Goal: Communication & Community: Answer question/provide support

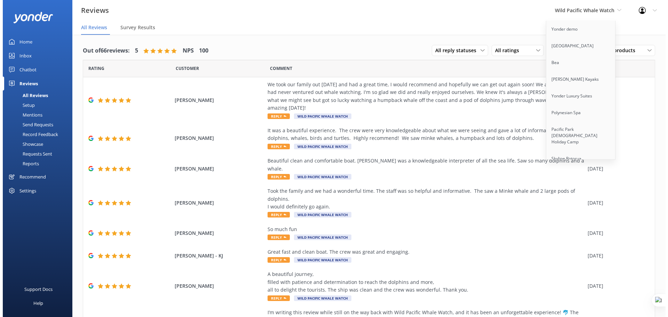
scroll to position [1610, 0]
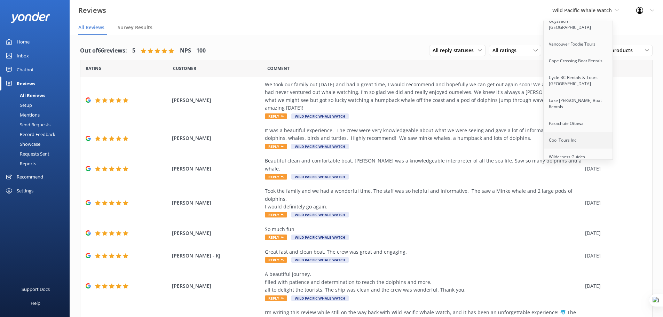
click at [576, 132] on link "Cool Tours Inc" at bounding box center [579, 140] width 70 height 17
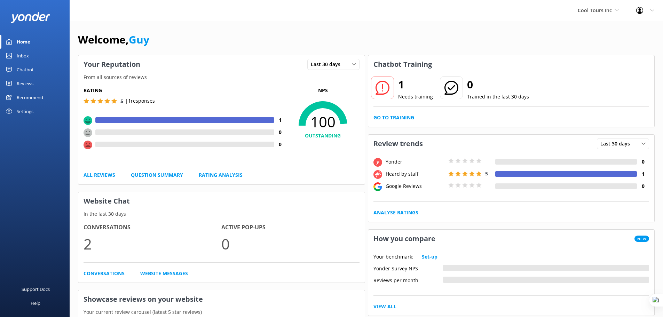
click at [25, 68] on div "Chatbot" at bounding box center [25, 70] width 17 height 14
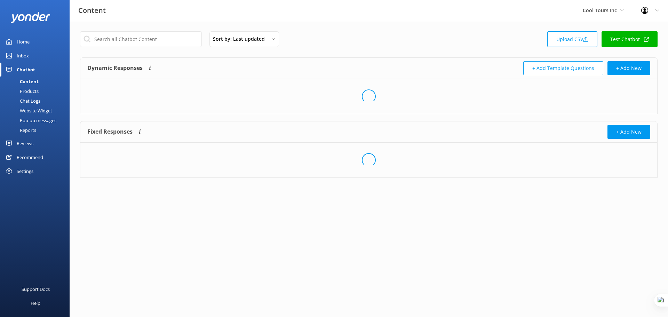
click at [25, 59] on div "Inbox" at bounding box center [23, 56] width 12 height 14
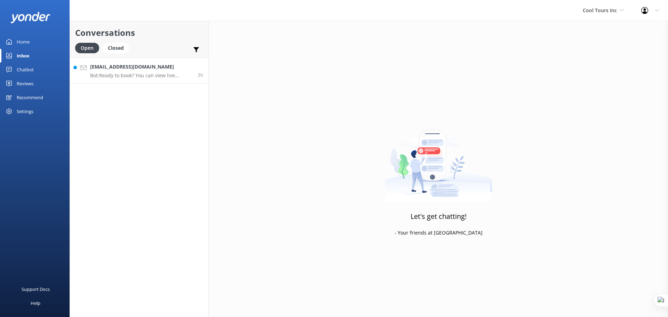
click at [160, 76] on p "Bot: Ready to book? You can view live availability and book your tour online at…" at bounding box center [141, 75] width 103 height 6
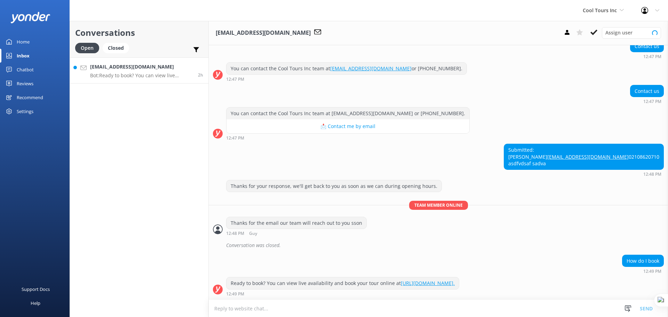
scroll to position [82, 0]
click at [334, 306] on textarea at bounding box center [438, 308] width 459 height 17
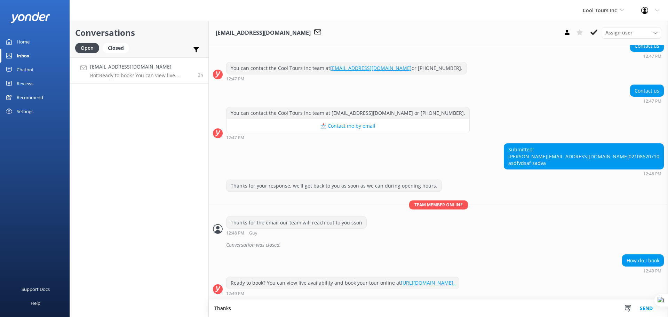
scroll to position [82, 0]
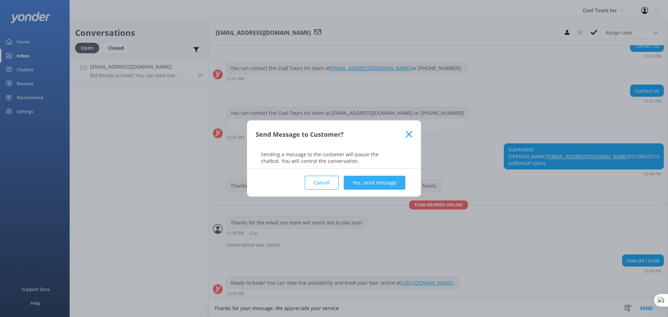
type textarea "Thanks for your message. We appreciate your service"
click at [374, 179] on button "Yes, send message" at bounding box center [375, 183] width 62 height 14
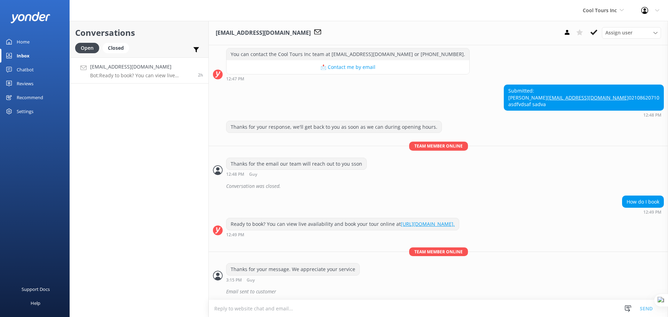
scroll to position [142, 0]
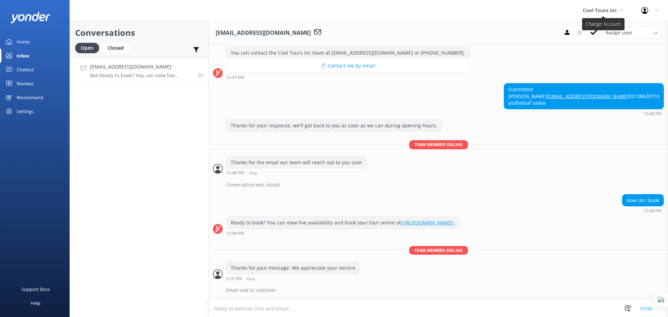
click at [602, 8] on span "Cool Tours Inc" at bounding box center [600, 10] width 34 height 7
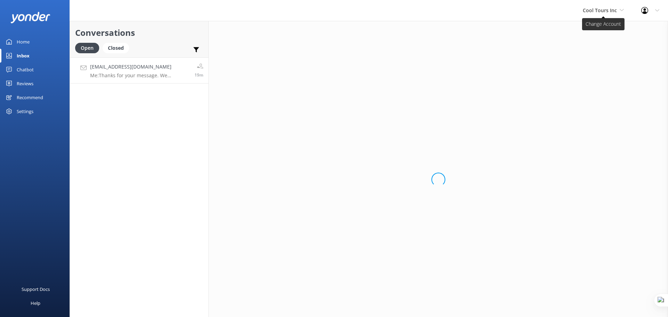
click at [588, 9] on span "Cool Tours Inc" at bounding box center [600, 10] width 34 height 7
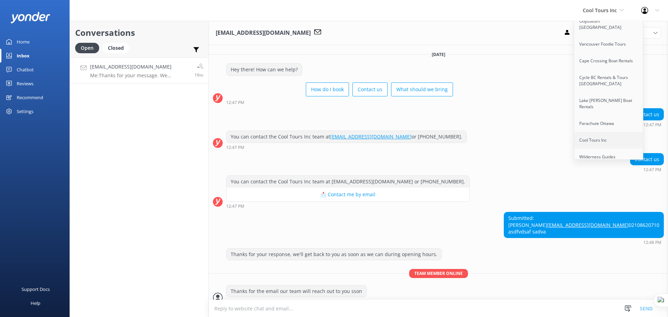
click at [599, 132] on link "Cool Tours Inc" at bounding box center [609, 140] width 70 height 17
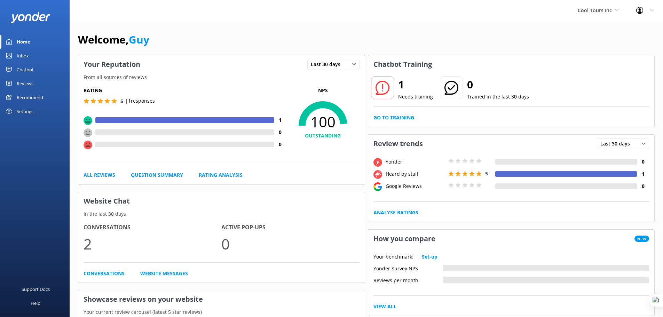
click at [600, 15] on div "Cool Tours Inc Yonder demo Musket Cove Island Resort & Marina Bea Abel Tasman K…" at bounding box center [598, 10] width 58 height 21
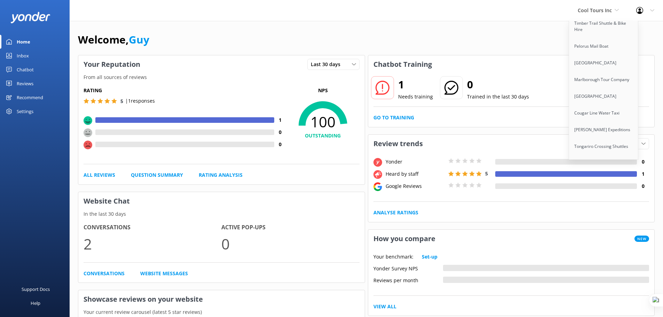
scroll to position [3055, 0]
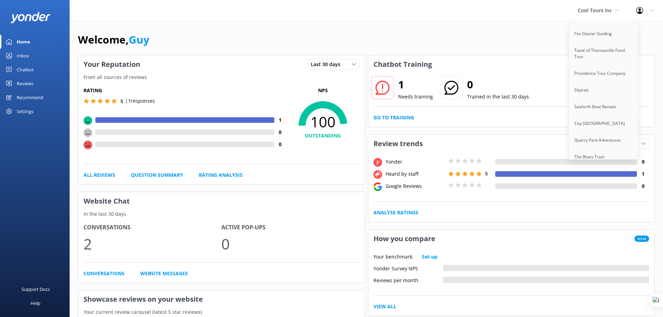
click at [605, 188] on link "Lake [PERSON_NAME] Line" at bounding box center [604, 196] width 70 height 17
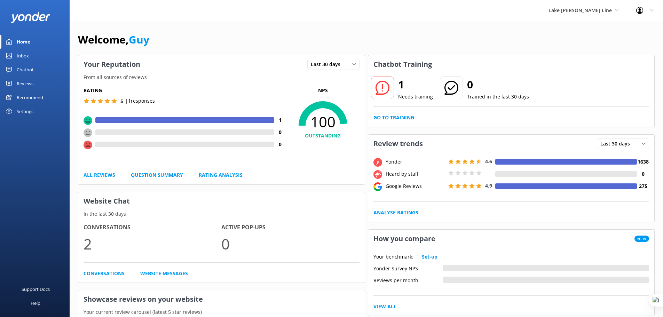
click at [25, 81] on div "Reviews" at bounding box center [25, 84] width 17 height 14
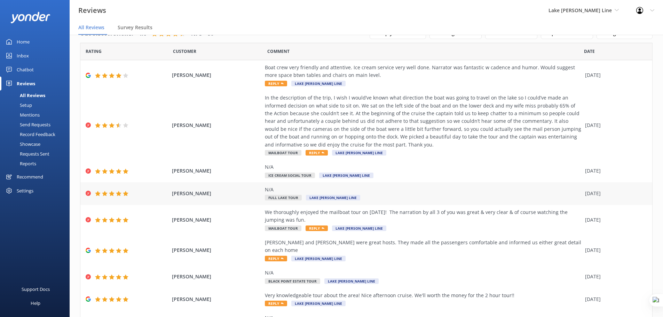
scroll to position [17, 0]
click at [27, 106] on div "Setup" at bounding box center [18, 105] width 28 height 10
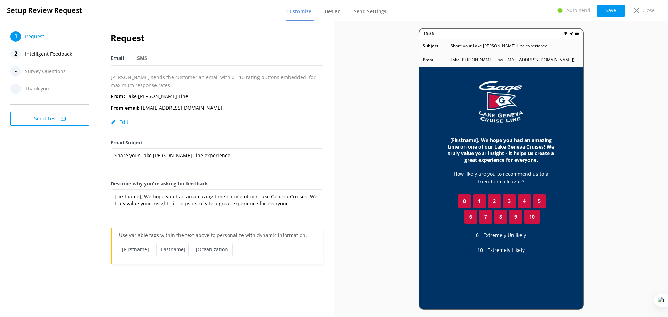
click at [46, 57] on span "Intelligent Feedback" at bounding box center [48, 54] width 47 height 10
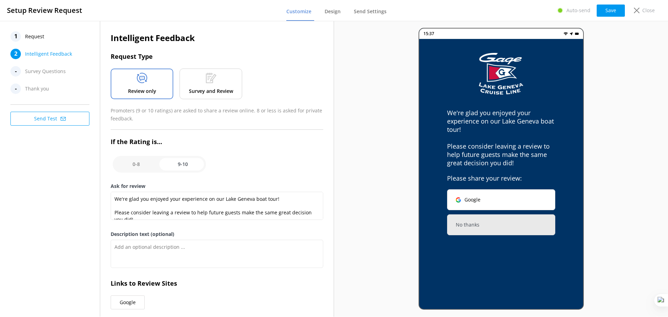
click at [29, 38] on span "Request" at bounding box center [34, 36] width 19 height 10
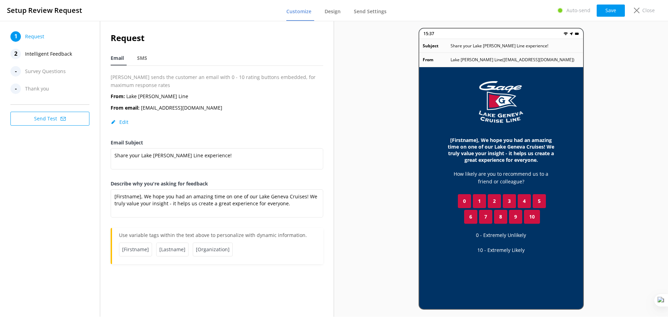
click at [56, 52] on span "Intelligent Feedback" at bounding box center [48, 54] width 47 height 10
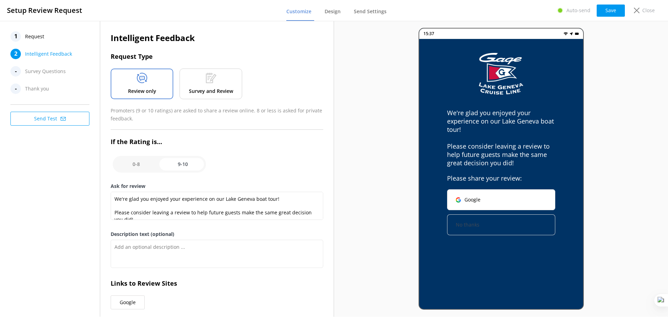
click at [487, 226] on button "No thanks" at bounding box center [501, 224] width 108 height 21
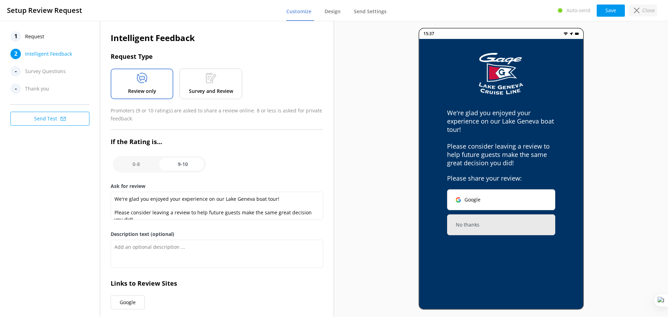
click at [645, 11] on p "Close" at bounding box center [648, 11] width 13 height 8
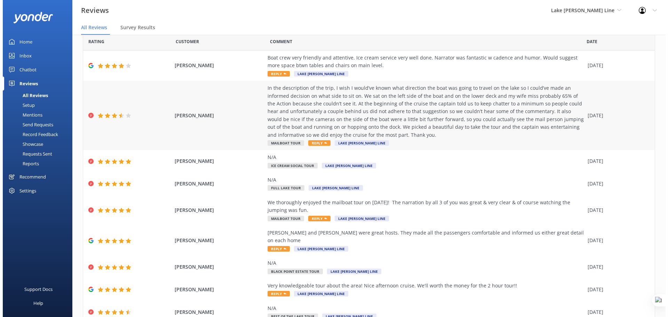
scroll to position [26, 0]
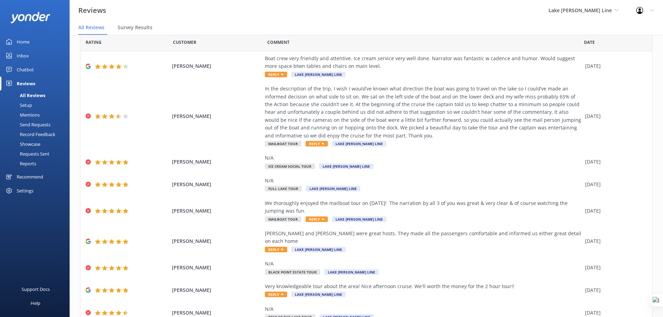
click at [29, 106] on div "Setup" at bounding box center [18, 105] width 28 height 10
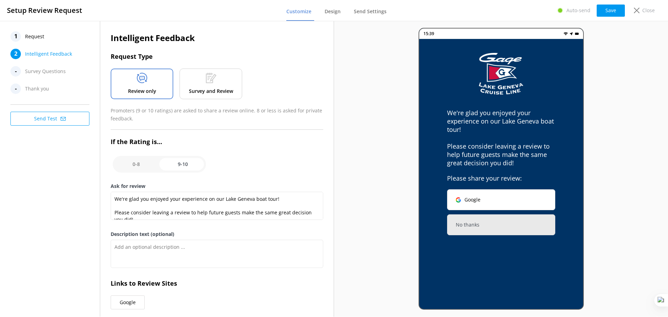
click at [44, 41] on span "Request" at bounding box center [34, 36] width 19 height 10
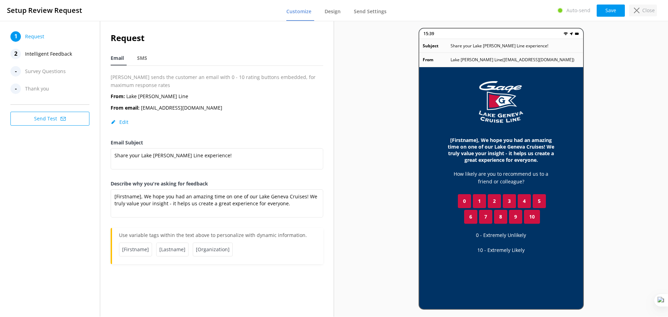
click at [640, 13] on use at bounding box center [637, 11] width 6 height 6
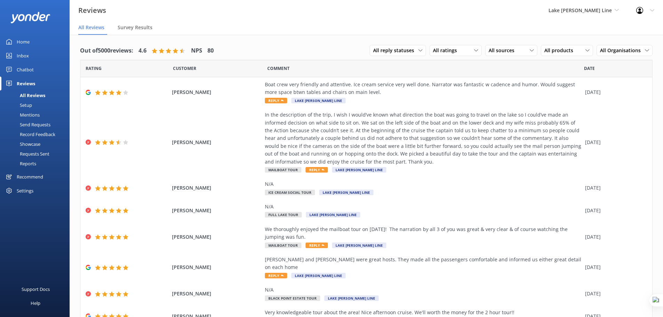
click at [33, 124] on div "Send Requests" at bounding box center [27, 125] width 46 height 10
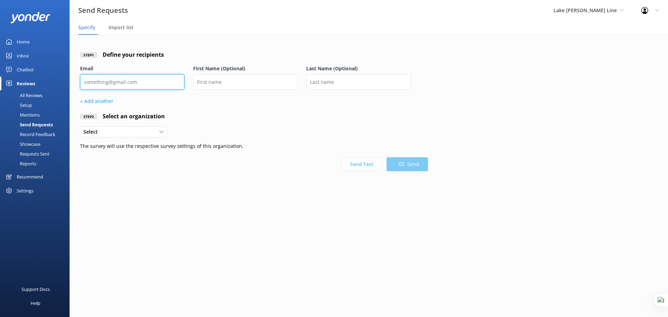
click at [105, 87] on input "email" at bounding box center [132, 82] width 104 height 16
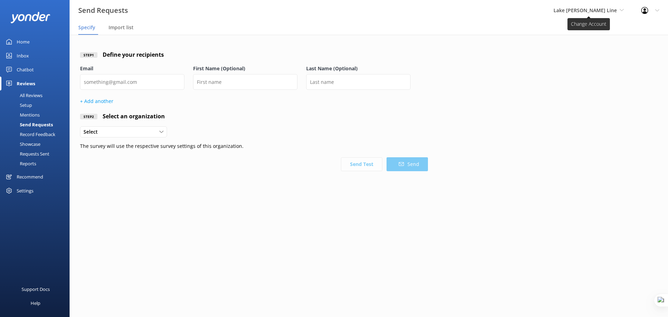
click at [614, 9] on span "Lake [PERSON_NAME] Line" at bounding box center [585, 10] width 63 height 7
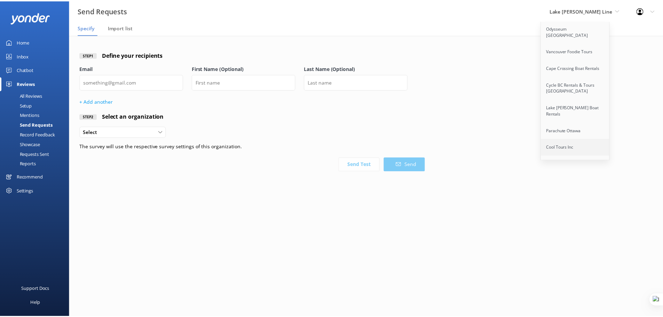
scroll to position [1601, 0]
click at [586, 141] on link "Cool Tours Inc" at bounding box center [580, 149] width 70 height 17
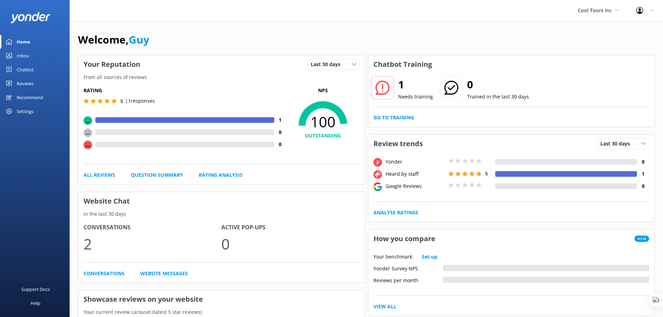
click at [25, 84] on div "Reviews" at bounding box center [25, 84] width 17 height 14
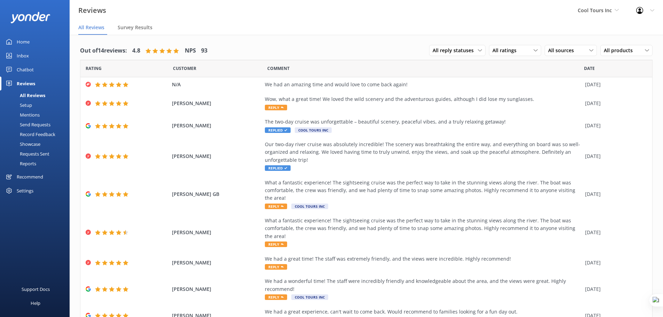
click at [36, 126] on div "Send Requests" at bounding box center [27, 125] width 46 height 10
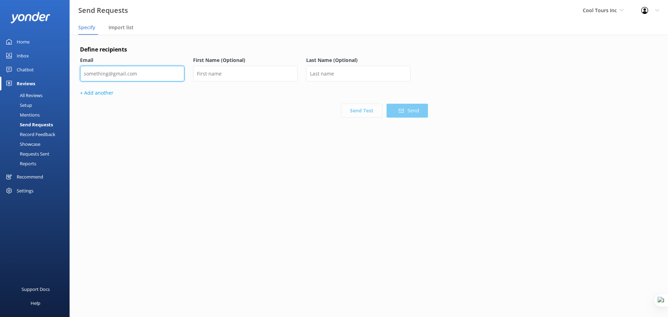
click at [131, 74] on input "email" at bounding box center [132, 74] width 104 height 16
type input "mikayla+654321@yonderhq.com"
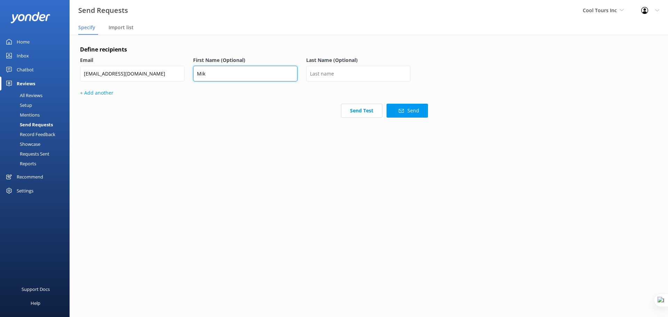
type input "Mik"
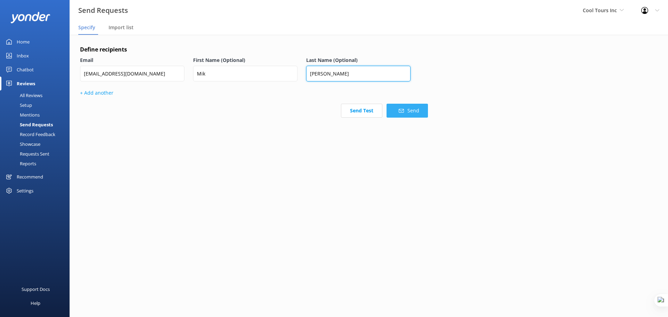
type input "Mead"
click at [413, 113] on button "Send" at bounding box center [407, 111] width 41 height 14
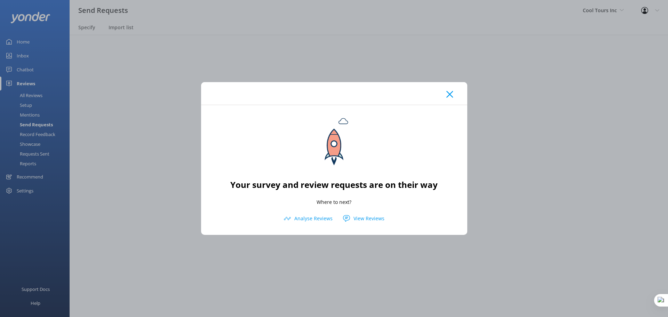
click at [450, 96] on icon at bounding box center [450, 94] width 7 height 7
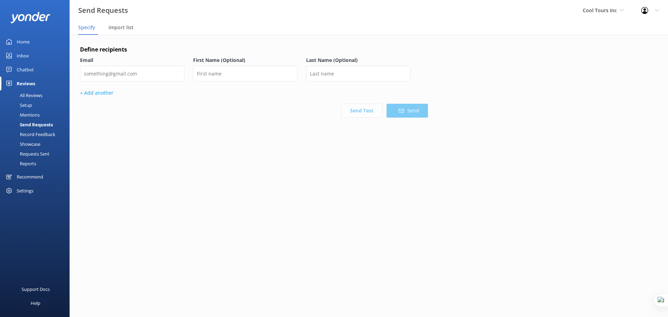
click at [40, 125] on div "Send Requests" at bounding box center [28, 125] width 49 height 10
click at [162, 30] on nav "Specify Import list" at bounding box center [369, 28] width 599 height 14
click at [155, 28] on nav "Specify Import list" at bounding box center [369, 28] width 599 height 14
click at [25, 176] on div "Recommend" at bounding box center [30, 177] width 26 height 14
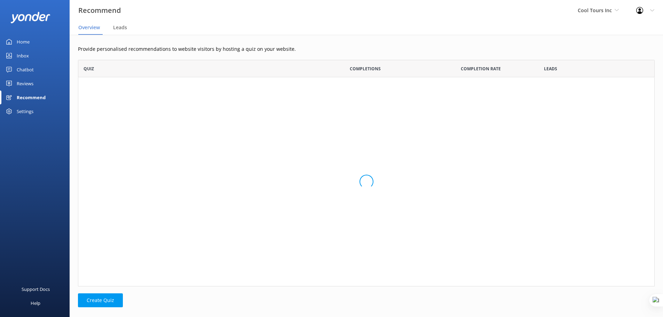
scroll to position [221, 571]
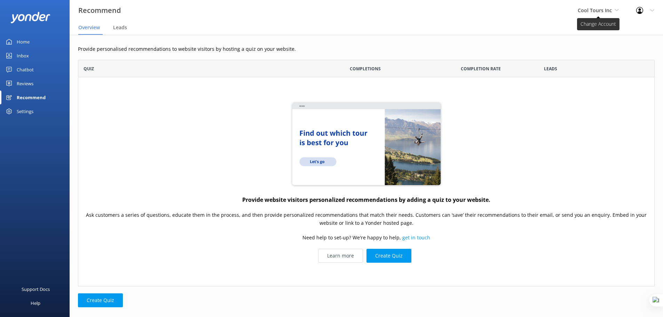
click at [599, 11] on span "Cool Tours Inc" at bounding box center [595, 10] width 34 height 7
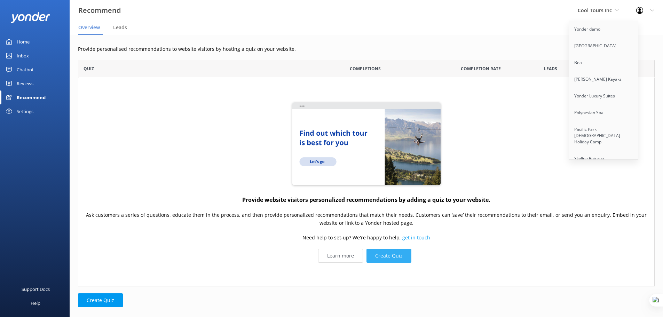
click at [399, 255] on button "Create Quiz" at bounding box center [388, 256] width 45 height 14
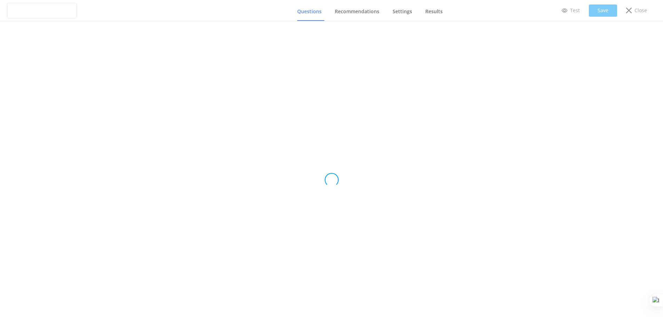
type input "Untitled Quiz"
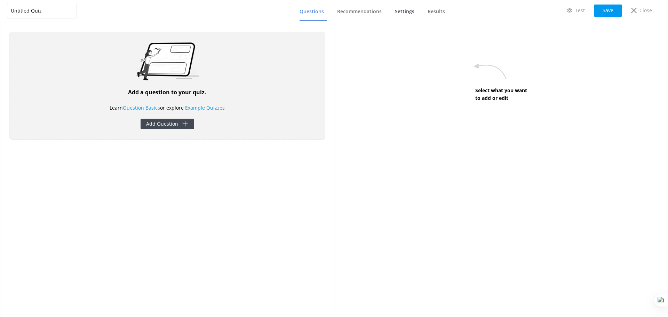
click at [407, 11] on span "Settings" at bounding box center [404, 11] width 19 height 7
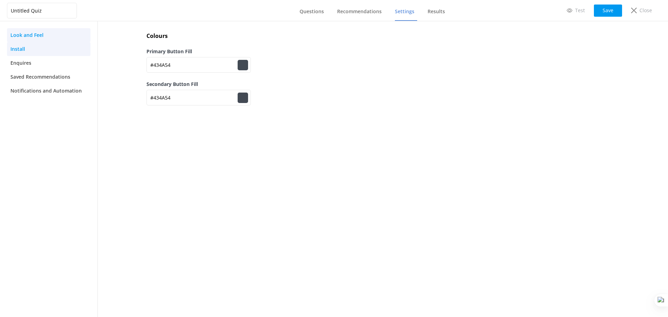
click at [19, 51] on span "Install" at bounding box center [17, 49] width 15 height 8
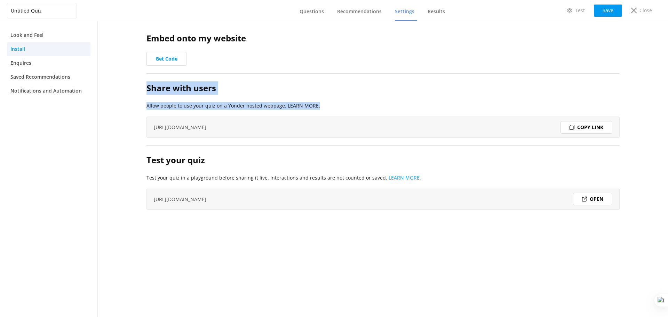
drag, startPoint x: 147, startPoint y: 88, endPoint x: 341, endPoint y: 101, distance: 194.6
click at [341, 101] on div "Share with users Allow people to use your quiz on a Yonder hosted webpage. LEAR…" at bounding box center [383, 113] width 473 height 64
click at [335, 90] on h2 "Share with users" at bounding box center [383, 87] width 473 height 13
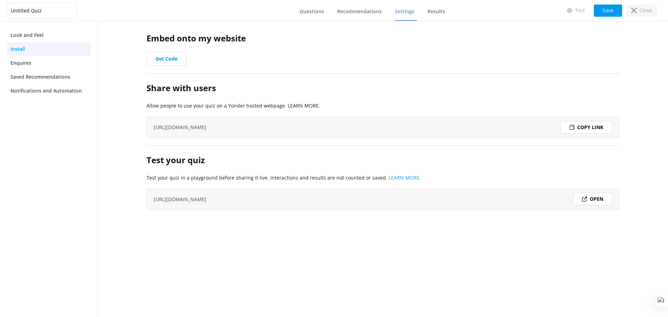
click at [646, 11] on p "Close" at bounding box center [646, 11] width 13 height 8
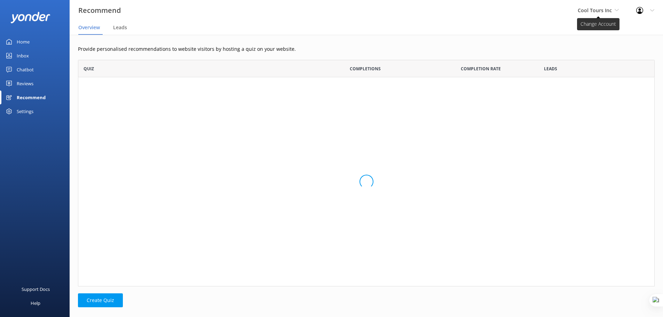
scroll to position [221, 571]
click at [597, 10] on span "Cool Tours Inc" at bounding box center [595, 10] width 34 height 7
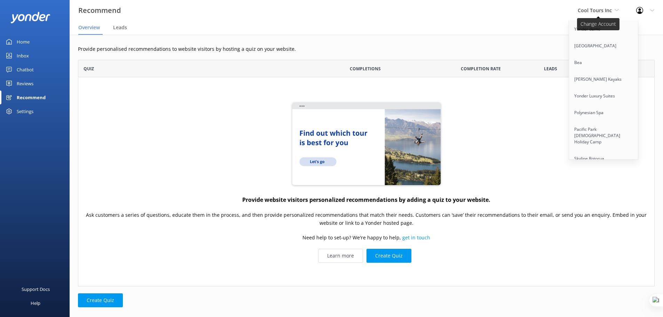
scroll to position [4287, 0]
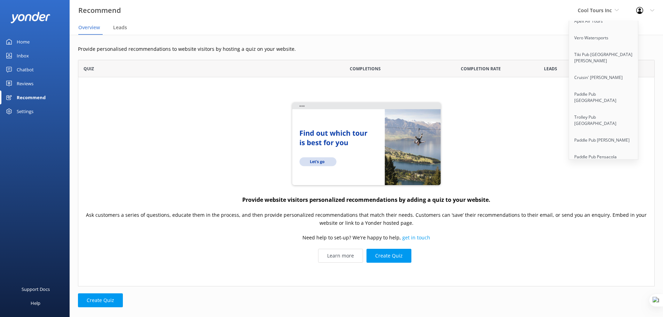
click at [610, 314] on link "Aruba's Activities Expert" at bounding box center [604, 322] width 70 height 17
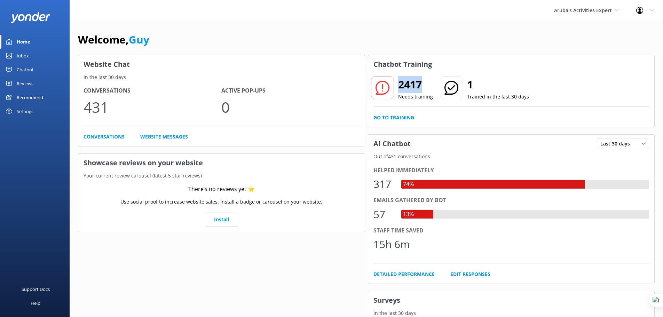
drag, startPoint x: 401, startPoint y: 85, endPoint x: 424, endPoint y: 85, distance: 23.7
click at [424, 85] on h2 "2417" at bounding box center [415, 84] width 35 height 17
click at [33, 66] on div "Chatbot" at bounding box center [25, 70] width 17 height 14
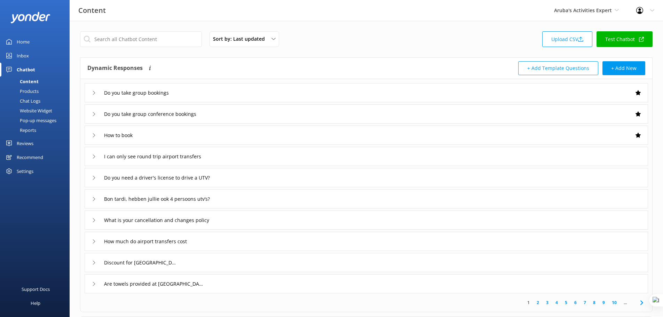
click at [612, 302] on link "10" at bounding box center [614, 302] width 12 height 7
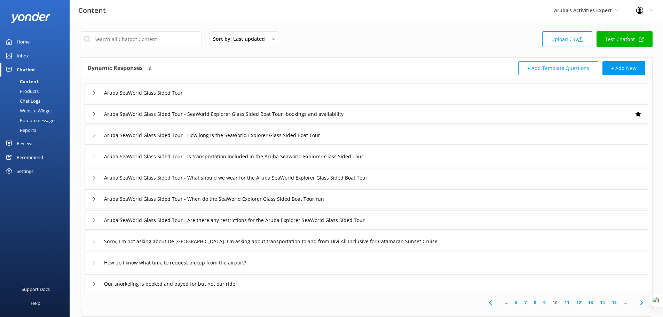
click at [612, 305] on link "15" at bounding box center [614, 302] width 12 height 7
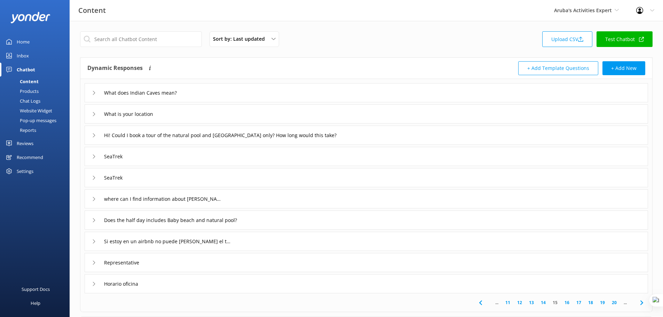
click at [612, 305] on link "20" at bounding box center [614, 302] width 12 height 7
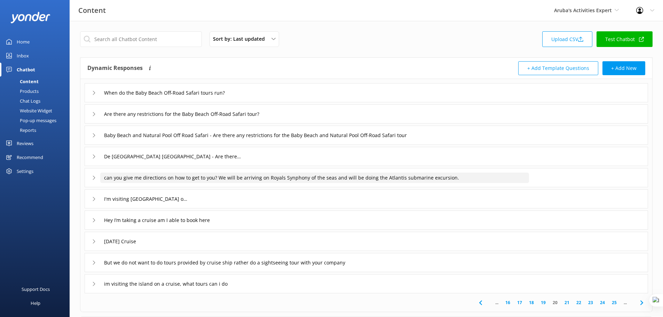
click at [395, 181] on input "can you give me directions on how to get to you? We will be arriving on Royals …" at bounding box center [314, 178] width 429 height 10
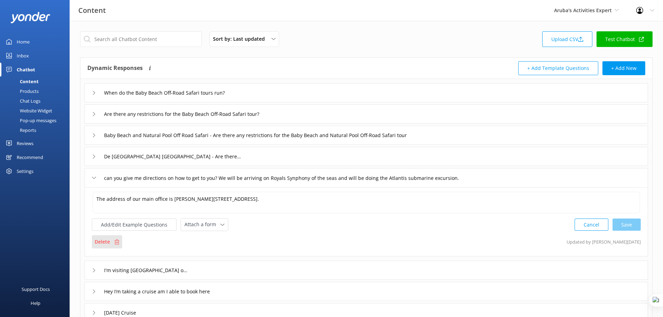
click at [112, 240] on div "Delete" at bounding box center [107, 241] width 30 height 13
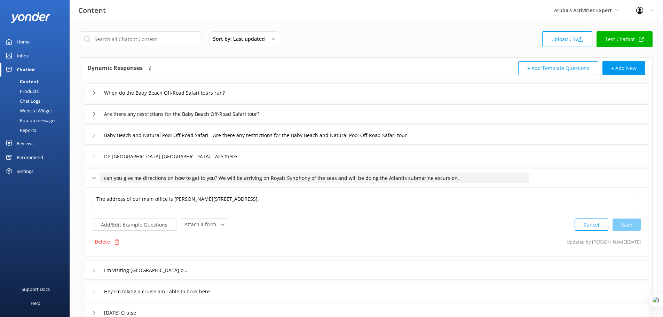
drag, startPoint x: 465, startPoint y: 181, endPoint x: 92, endPoint y: 171, distance: 373.9
click at [92, 171] on div "can you give me directions on how to get to you? We will be arriving on Royals …" at bounding box center [366, 177] width 563 height 19
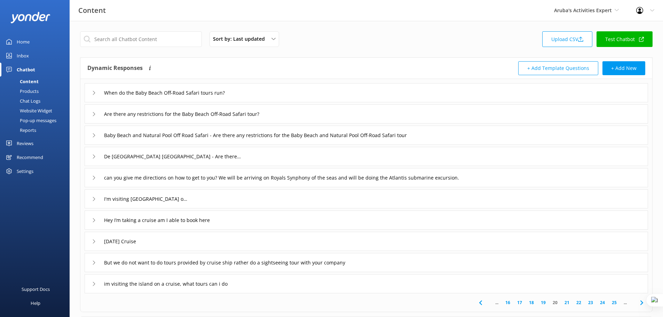
click at [614, 302] on link "25" at bounding box center [614, 302] width 12 height 7
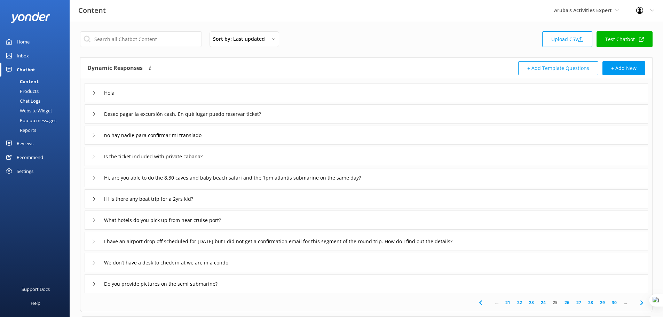
click at [612, 303] on link "30" at bounding box center [614, 302] width 12 height 7
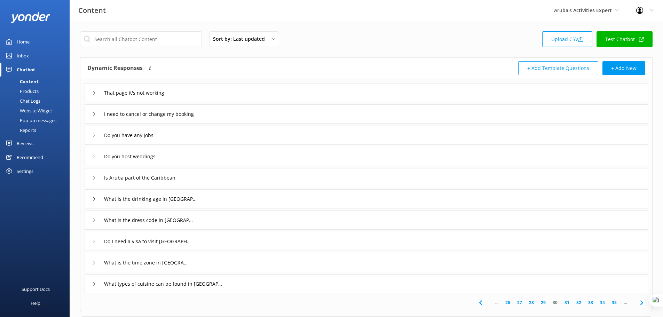
click at [617, 303] on link "35" at bounding box center [614, 302] width 12 height 7
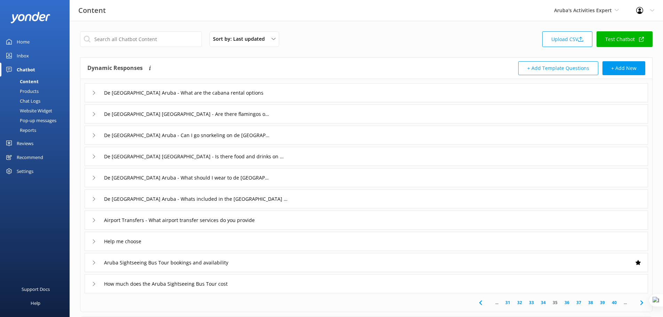
click at [615, 302] on link "40" at bounding box center [614, 302] width 12 height 7
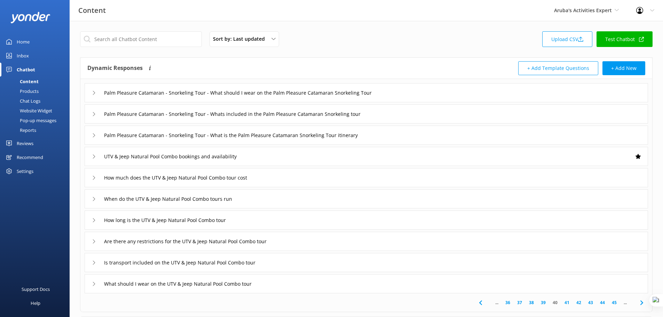
click at [615, 302] on link "45" at bounding box center [614, 302] width 12 height 7
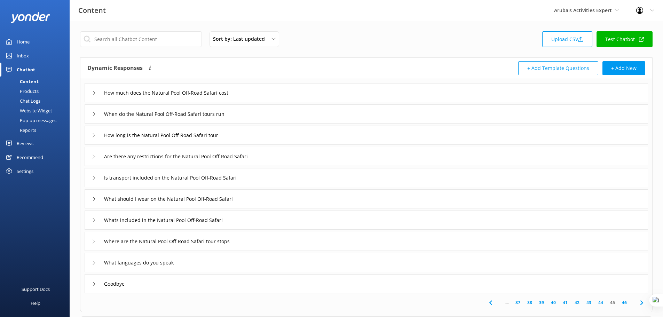
click at [615, 302] on link "45" at bounding box center [613, 302] width 12 height 7
click at [627, 302] on link "46" at bounding box center [624, 302] width 12 height 7
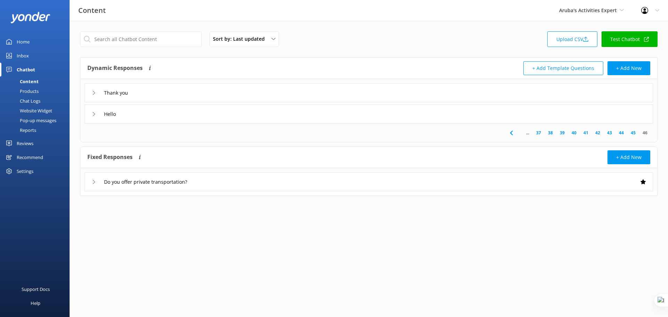
click at [634, 133] on link "45" at bounding box center [633, 132] width 12 height 7
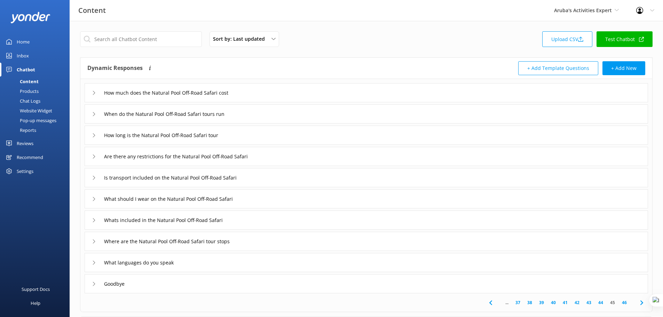
click at [600, 302] on link "44" at bounding box center [601, 302] width 12 height 7
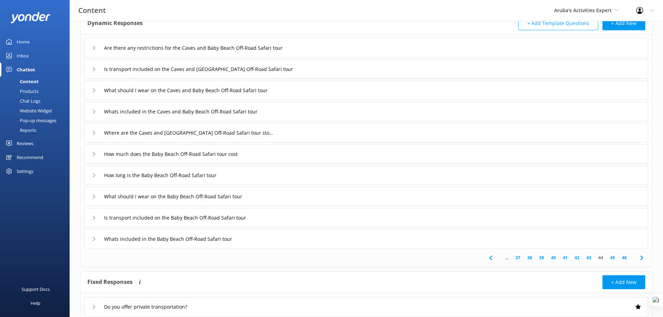
scroll to position [70, 0]
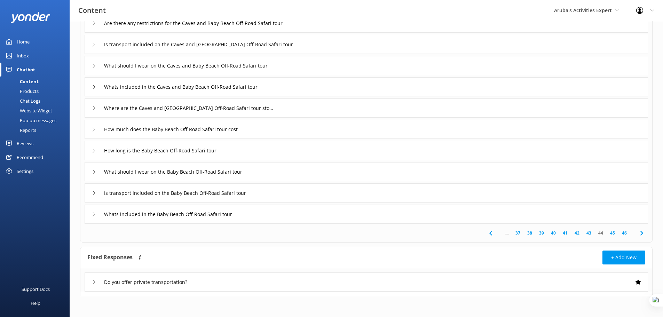
click at [591, 235] on link "43" at bounding box center [589, 233] width 12 height 7
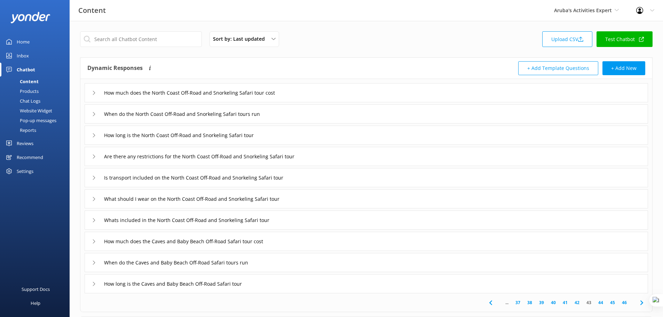
click at [576, 304] on link "42" at bounding box center [577, 302] width 12 height 7
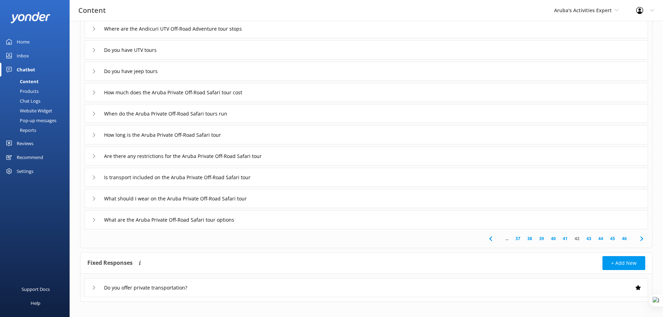
scroll to position [70, 0]
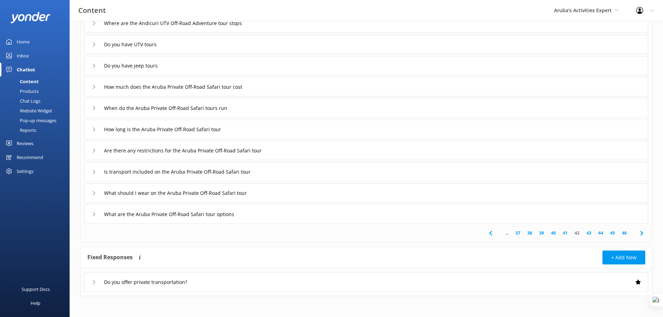
click at [565, 232] on link "41" at bounding box center [565, 233] width 12 height 7
click at [556, 232] on link "40" at bounding box center [553, 233] width 12 height 7
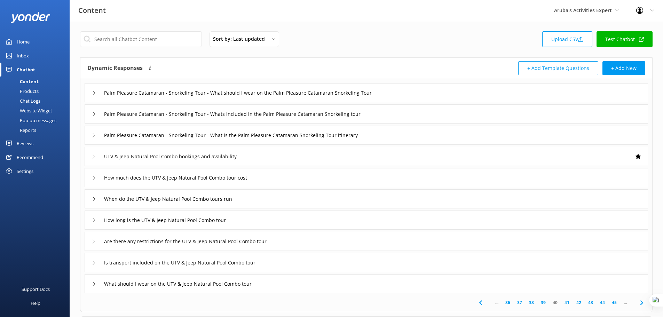
click at [545, 302] on link "39" at bounding box center [543, 302] width 12 height 7
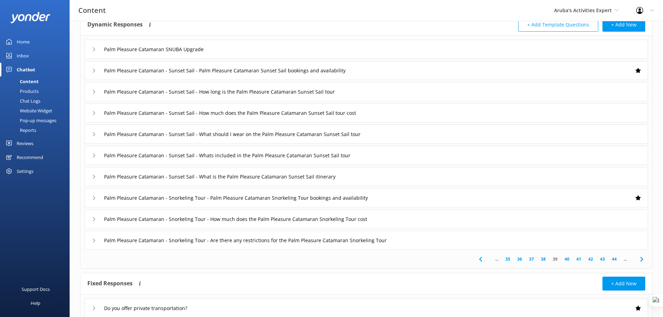
scroll to position [70, 0]
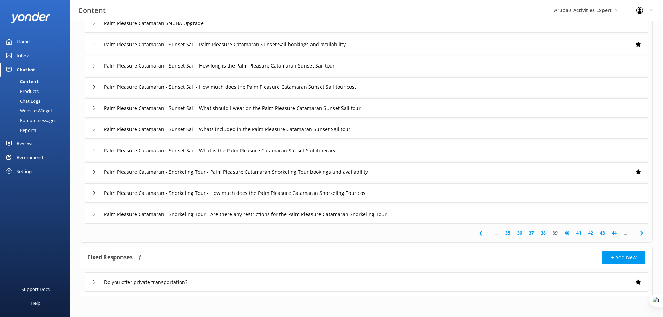
click at [540, 231] on link "38" at bounding box center [543, 233] width 12 height 7
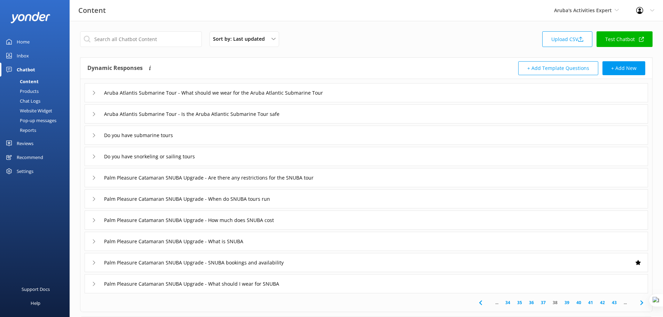
click at [23, 40] on div "Home" at bounding box center [23, 42] width 13 height 14
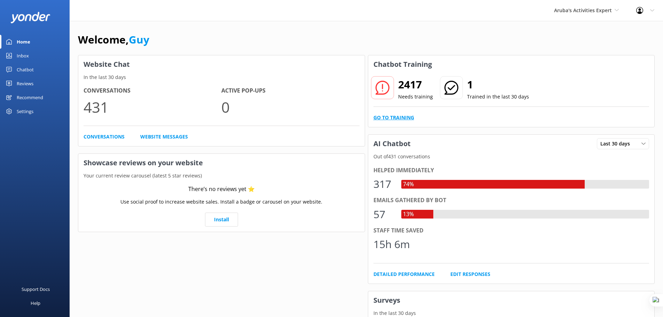
click at [408, 116] on link "Go to Training" at bounding box center [393, 118] width 41 height 8
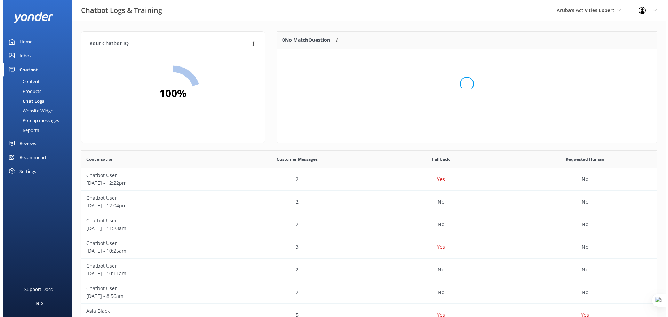
scroll to position [82, 375]
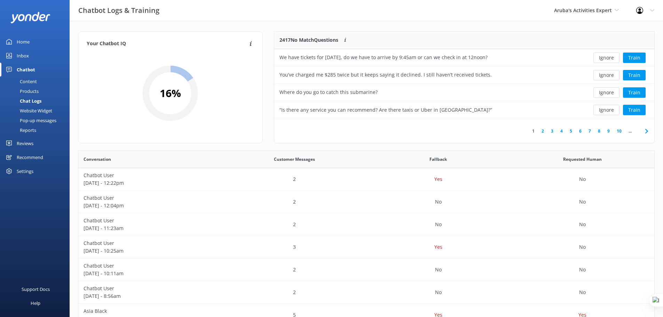
click at [569, 130] on link "5" at bounding box center [570, 131] width 9 height 7
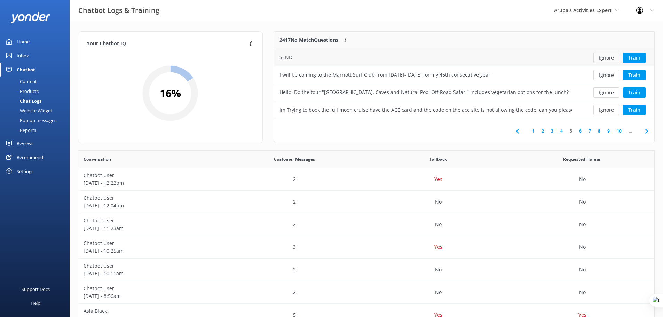
click at [605, 60] on button "Ignore" at bounding box center [606, 58] width 26 height 10
click at [602, 111] on button "Ignore" at bounding box center [606, 110] width 26 height 10
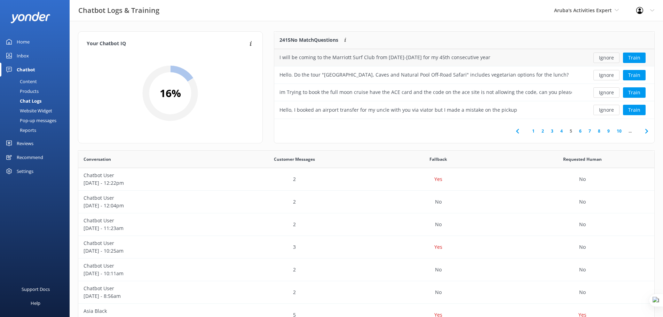
click at [608, 60] on button "Ignore" at bounding box center [606, 58] width 26 height 10
click at [620, 131] on link "10" at bounding box center [619, 131] width 12 height 7
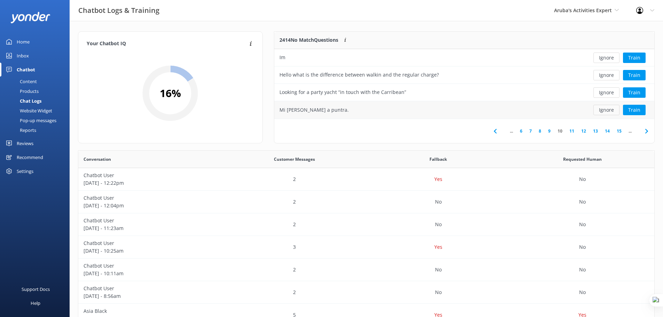
click at [609, 110] on button "Ignore" at bounding box center [606, 110] width 26 height 10
click at [608, 58] on button "Ignore" at bounding box center [606, 58] width 26 height 10
click at [608, 109] on button "Ignore" at bounding box center [606, 110] width 26 height 10
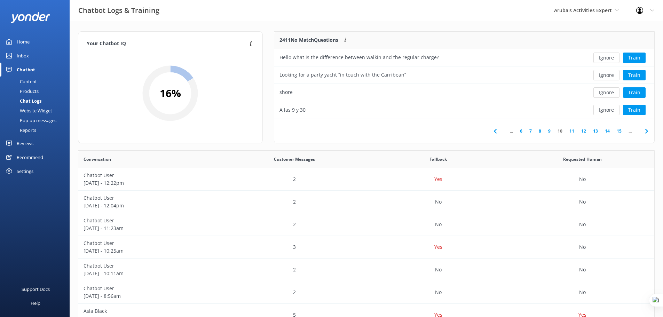
click at [608, 109] on button "Ignore" at bounding box center [606, 110] width 26 height 10
click at [606, 110] on button "Ignore" at bounding box center [606, 110] width 26 height 10
click at [606, 98] on div "Ignore Train" at bounding box center [615, 92] width 77 height 17
click at [606, 95] on button "Ignore" at bounding box center [606, 92] width 26 height 10
click at [630, 110] on button "Train" at bounding box center [634, 110] width 23 height 10
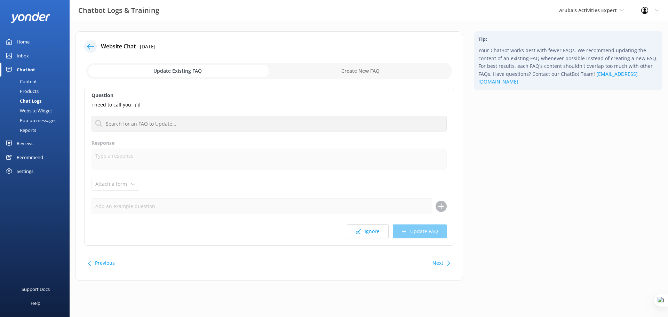
click at [137, 104] on icon at bounding box center [137, 105] width 4 height 4
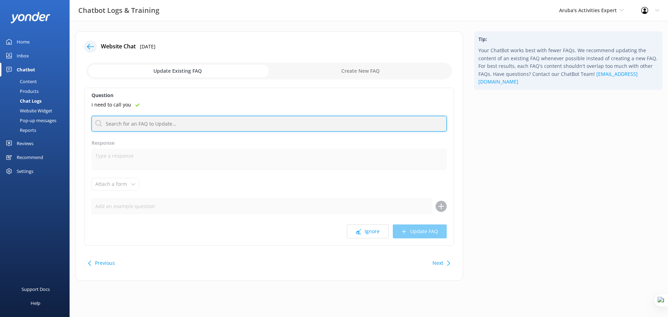
click at [176, 125] on input "text" at bounding box center [269, 124] width 355 height 16
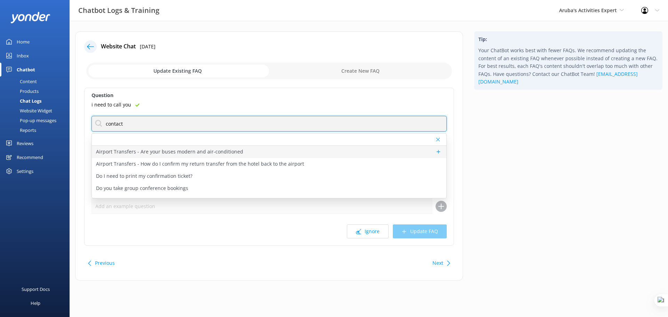
drag, startPoint x: 324, startPoint y: 131, endPoint x: 380, endPoint y: 153, distance: 60.1
click at [380, 132] on div "contact Airport Transfers - Are your buses modern and air-conditioned Airport T…" at bounding box center [269, 124] width 355 height 16
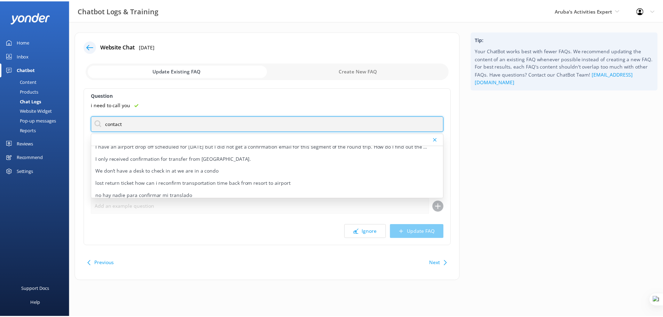
scroll to position [143, 0]
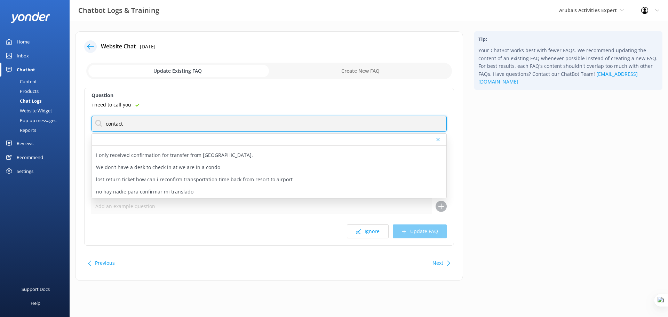
type input "contact"
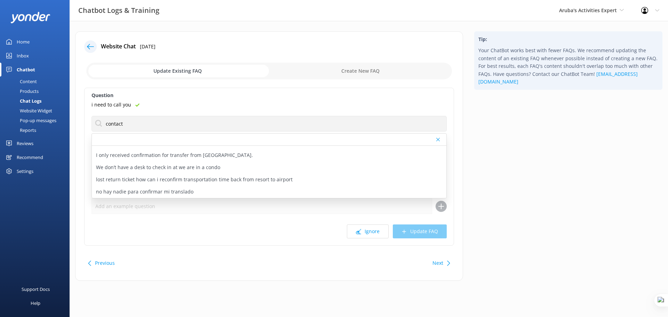
click at [25, 79] on div "Content" at bounding box center [20, 82] width 33 height 10
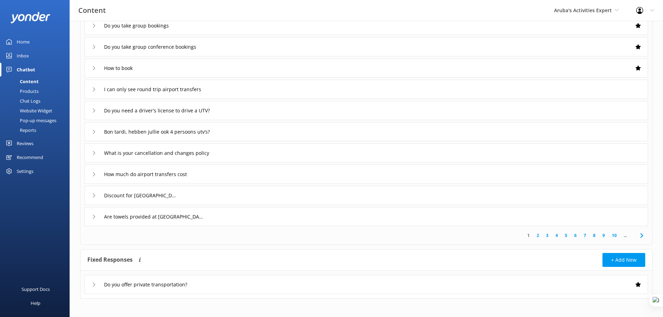
scroll to position [61, 0]
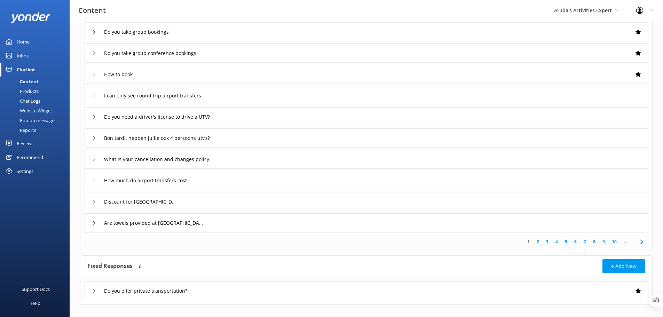
click at [537, 241] on link "2" at bounding box center [537, 241] width 9 height 7
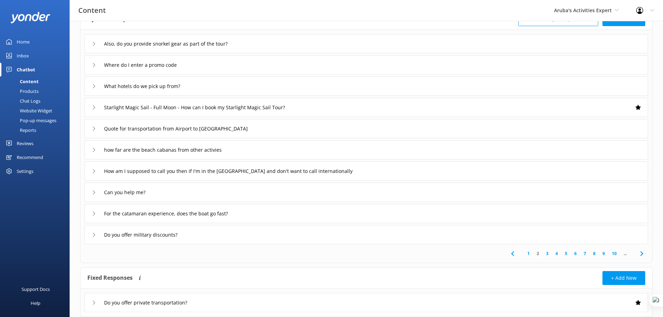
scroll to position [61, 0]
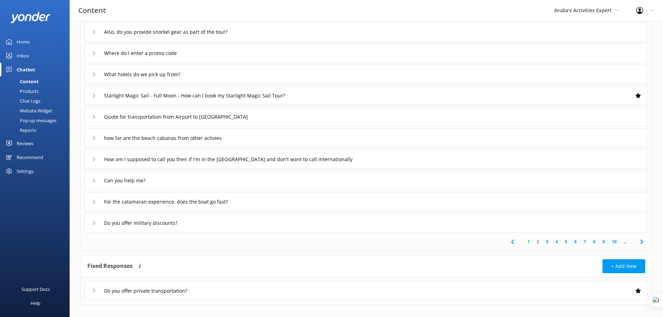
click at [583, 240] on link "7" at bounding box center [584, 241] width 9 height 7
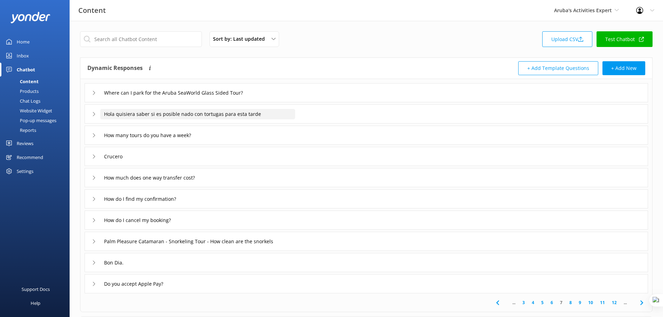
click at [282, 117] on input "Hola quisiera saber si es posible nado con tortugas para esta tarde" at bounding box center [197, 114] width 195 height 10
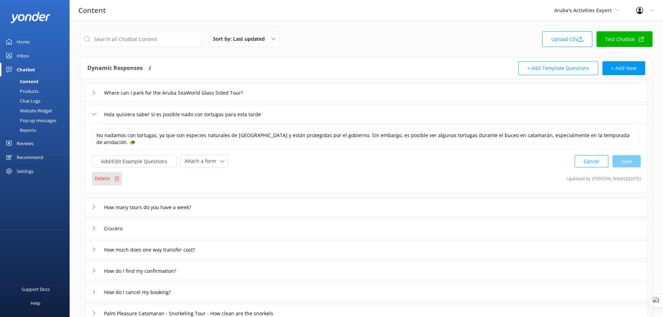
click at [97, 180] on p "Delete" at bounding box center [102, 179] width 15 height 8
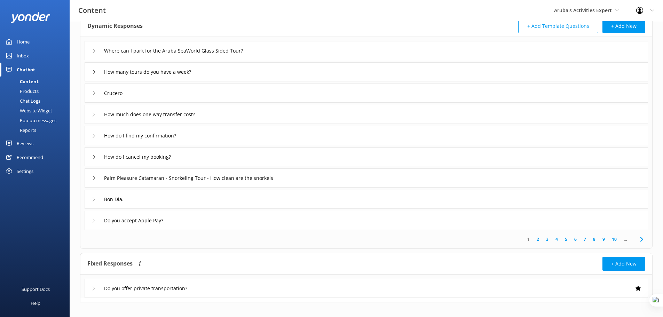
scroll to position [48, 0]
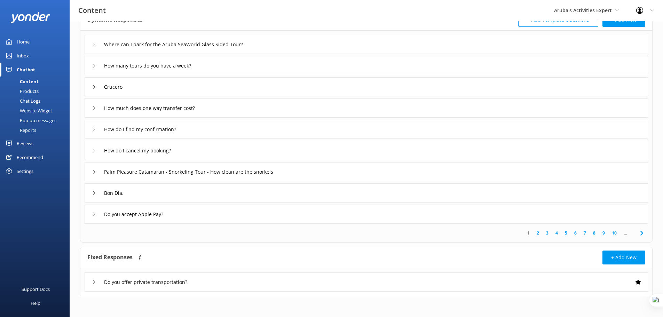
click at [577, 233] on link "6" at bounding box center [575, 233] width 9 height 7
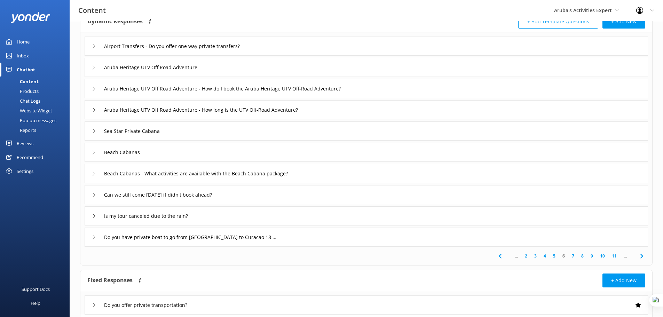
scroll to position [70, 0]
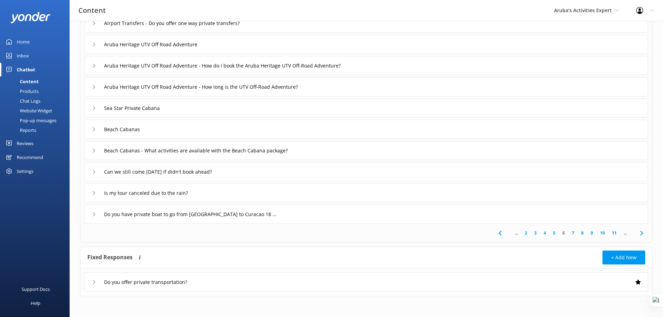
click at [593, 232] on link "9" at bounding box center [591, 233] width 9 height 7
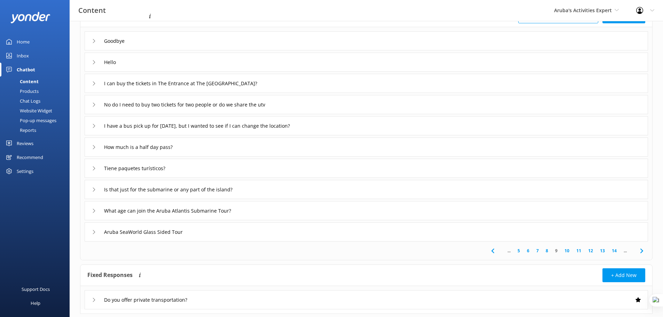
scroll to position [52, 0]
click at [261, 170] on div "Tiene paquetes turísticos?" at bounding box center [366, 167] width 563 height 19
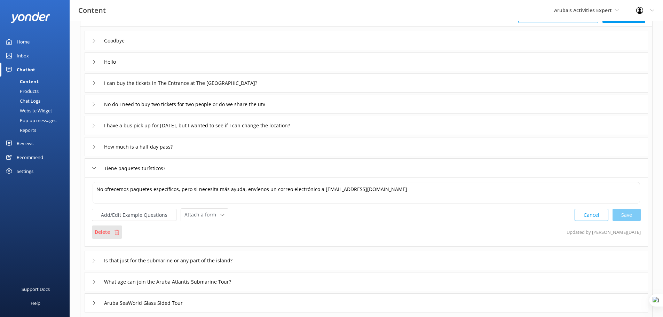
click at [110, 232] on div "Delete" at bounding box center [107, 232] width 30 height 13
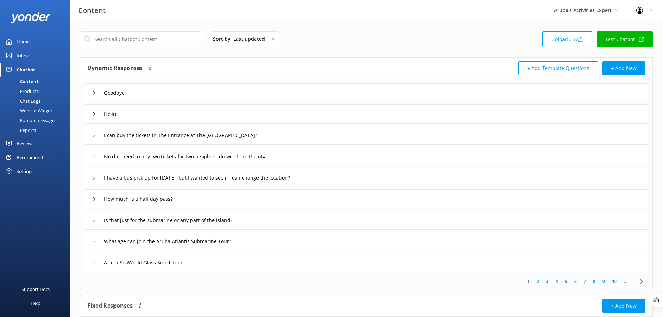
click at [615, 282] on link "10" at bounding box center [614, 281] width 12 height 7
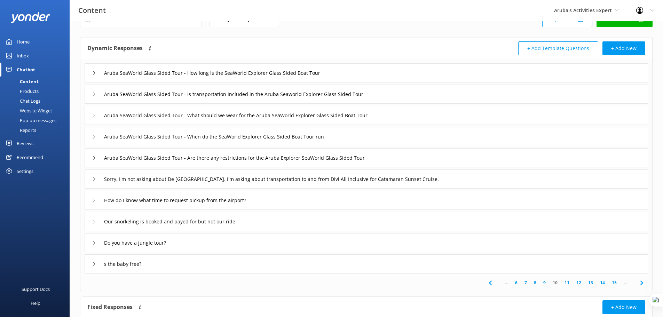
scroll to position [35, 0]
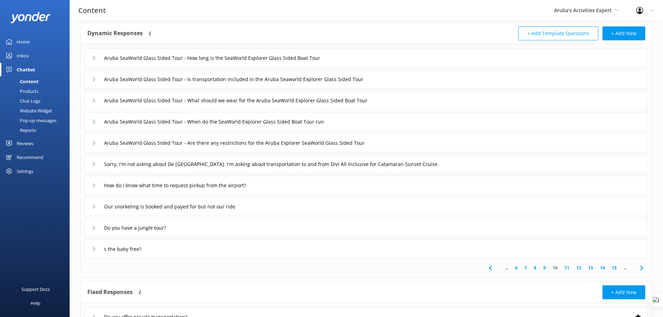
click at [600, 268] on link "14" at bounding box center [603, 267] width 12 height 7
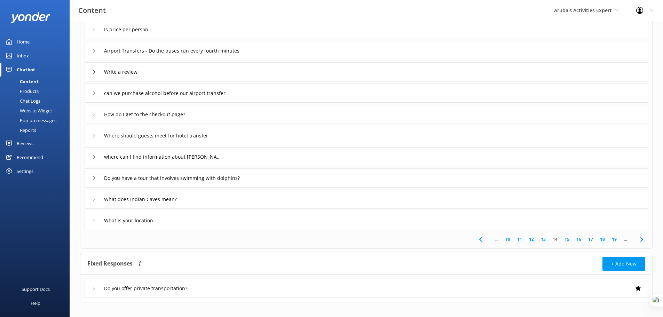
scroll to position [70, 0]
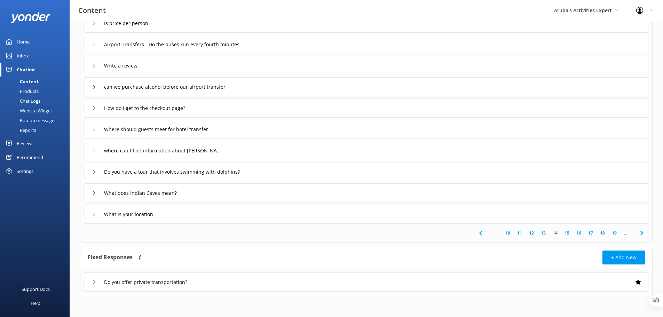
click at [599, 233] on link "18" at bounding box center [603, 233] width 12 height 7
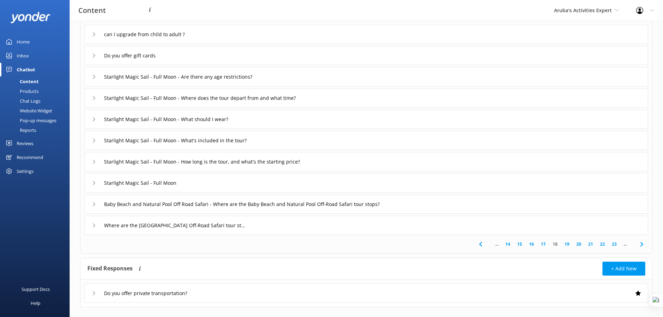
scroll to position [70, 0]
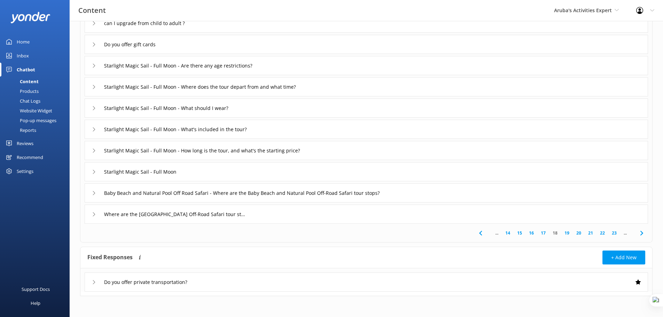
click at [588, 234] on link "21" at bounding box center [591, 233] width 12 height 7
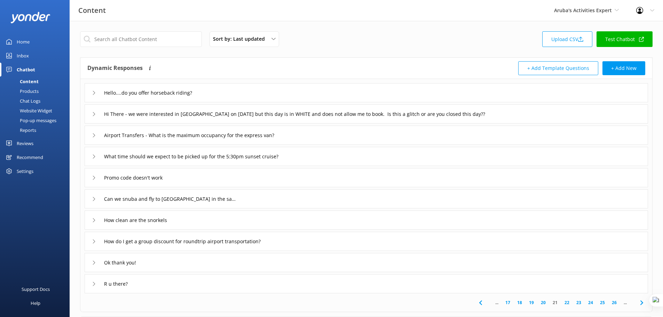
click at [498, 276] on div "R u there?" at bounding box center [366, 283] width 563 height 19
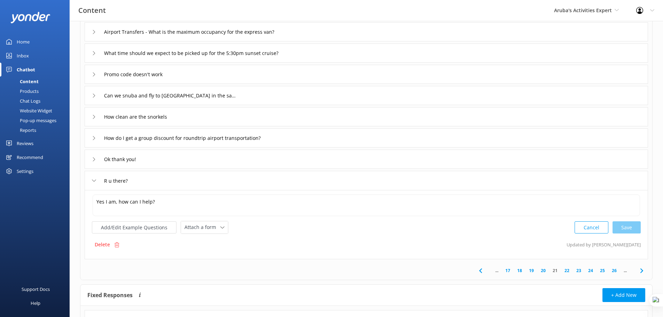
scroll to position [104, 0]
drag, startPoint x: 627, startPoint y: 244, endPoint x: 597, endPoint y: 246, distance: 29.7
click at [597, 246] on p "Updated by [PERSON_NAME] [DATE]" at bounding box center [604, 244] width 74 height 13
copy p "[PERSON_NAME]"
click at [110, 246] on p "Delete" at bounding box center [102, 244] width 15 height 8
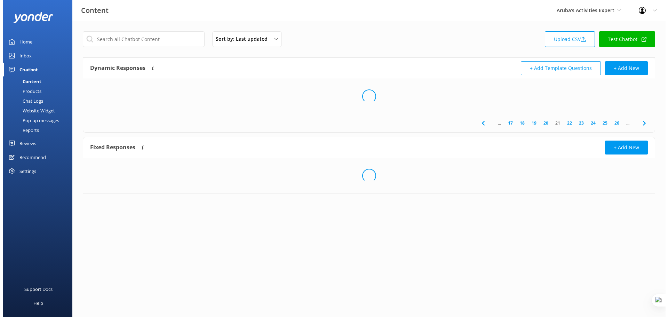
scroll to position [0, 0]
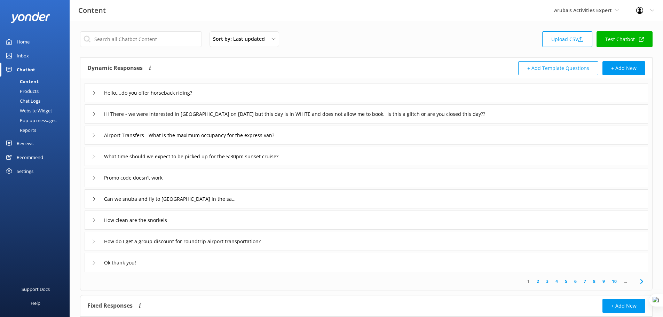
click at [32, 57] on link "Inbox" at bounding box center [35, 56] width 70 height 14
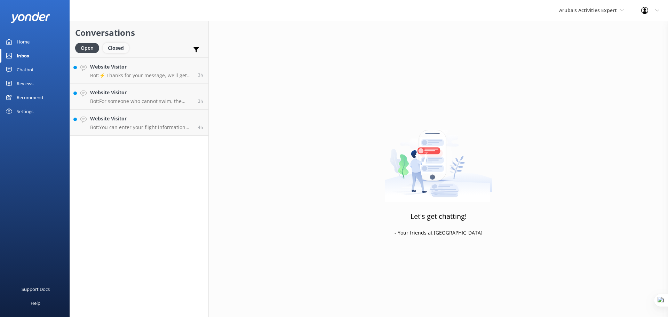
click at [114, 50] on div "Closed" at bounding box center [116, 48] width 26 height 10
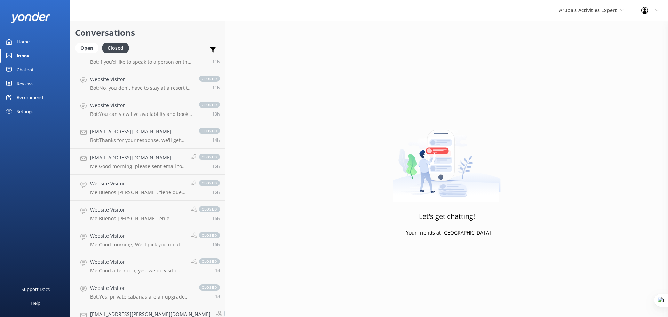
scroll to position [290, 0]
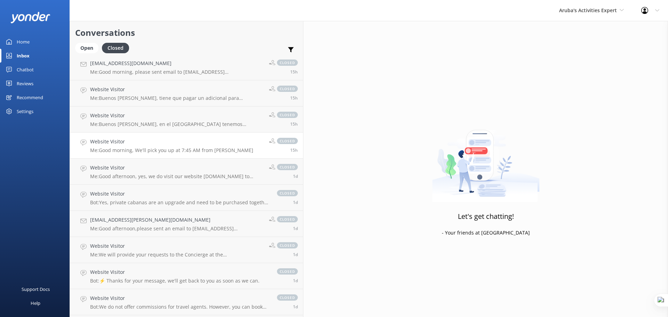
click at [133, 149] on p "Me: Good morning, We'll pick you up at 7:45 AM from [PERSON_NAME]" at bounding box center [171, 150] width 163 height 6
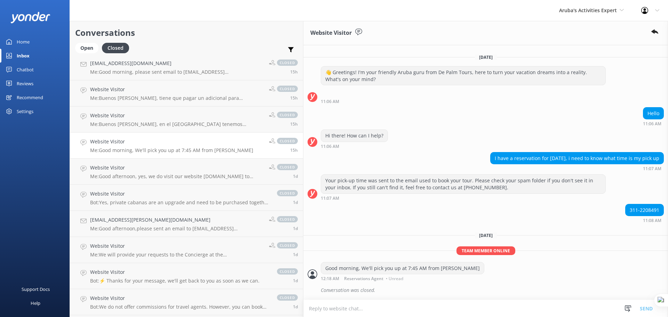
click at [137, 144] on h4 "Website Visitor" at bounding box center [171, 142] width 163 height 8
click at [135, 166] on h4 "Website Visitor" at bounding box center [177, 168] width 174 height 8
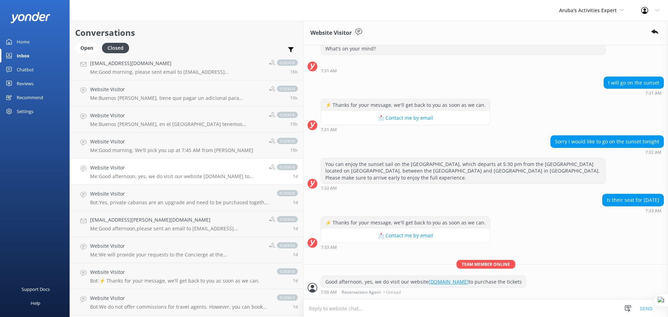
scroll to position [27, 0]
click at [618, 195] on div "Is their seat for [DATE]" at bounding box center [633, 201] width 61 height 12
copy div "Is their seat for [DATE]"
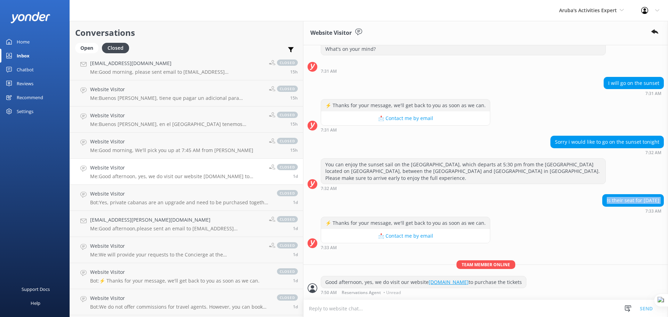
click at [30, 70] on div "Chatbot" at bounding box center [25, 70] width 17 height 14
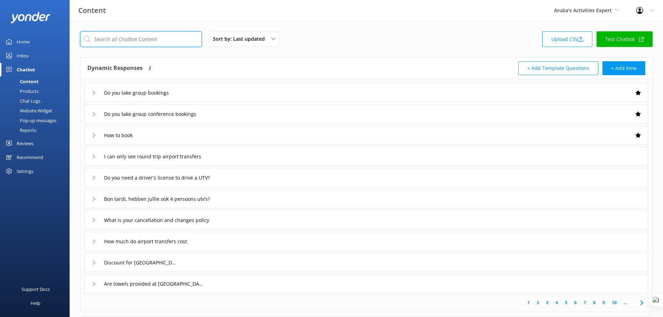
click at [148, 38] on input "text" at bounding box center [141, 39] width 122 height 16
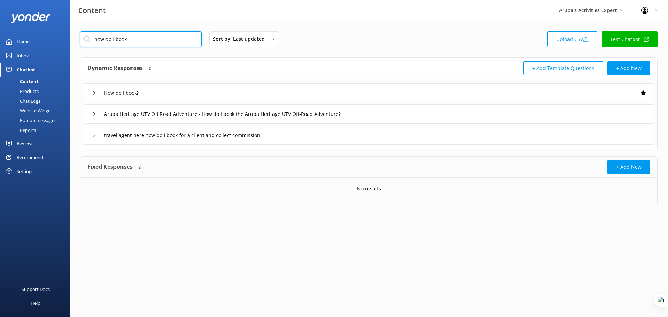
type input "how do i book"
click at [182, 97] on div "How do I book?" at bounding box center [369, 92] width 569 height 19
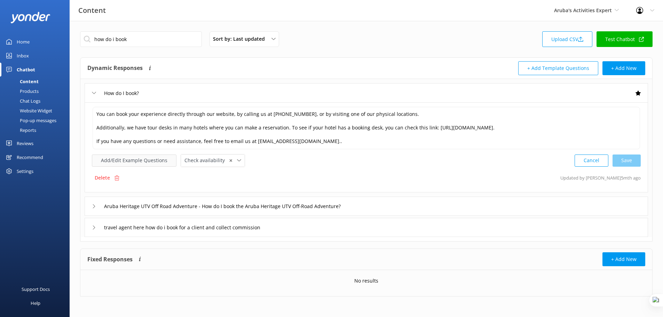
click at [134, 160] on button "Add/Edit Example Questions" at bounding box center [134, 161] width 85 height 12
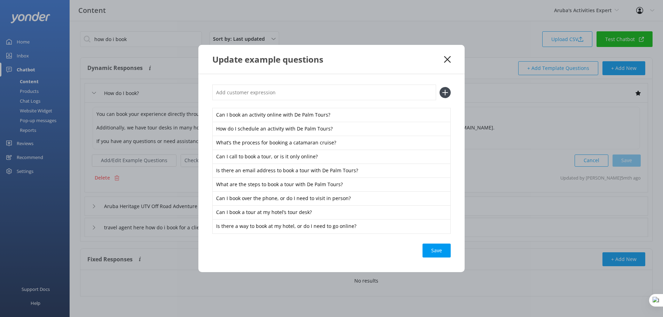
click at [267, 85] on input "text" at bounding box center [324, 93] width 224 height 16
paste input "Is their seat for [DATE]"
type input "Is their seat for [DATE]"
click at [447, 92] on icon at bounding box center [445, 92] width 11 height 11
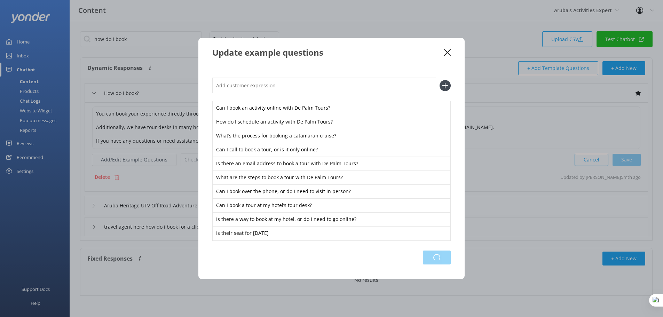
click at [438, 258] on div "Loading.." at bounding box center [437, 258] width 28 height 14
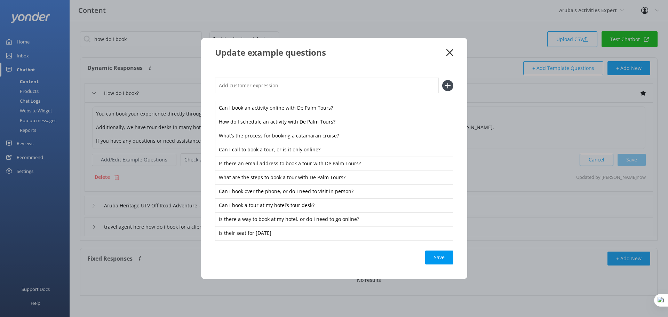
click at [451, 56] on icon at bounding box center [450, 52] width 7 height 7
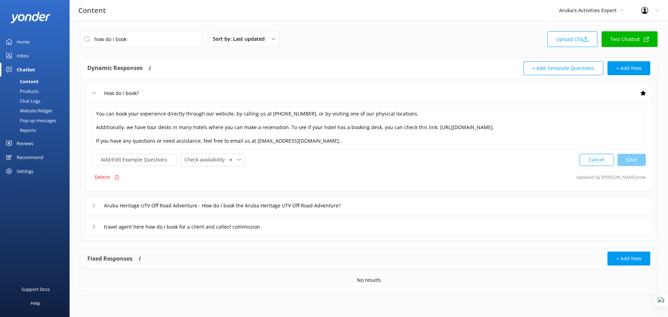
click at [412, 159] on div "Add/Edit Example Questions Check availability ✕ Leave contact details Check ava…" at bounding box center [369, 159] width 554 height 13
